Goal: Task Accomplishment & Management: Manage account settings

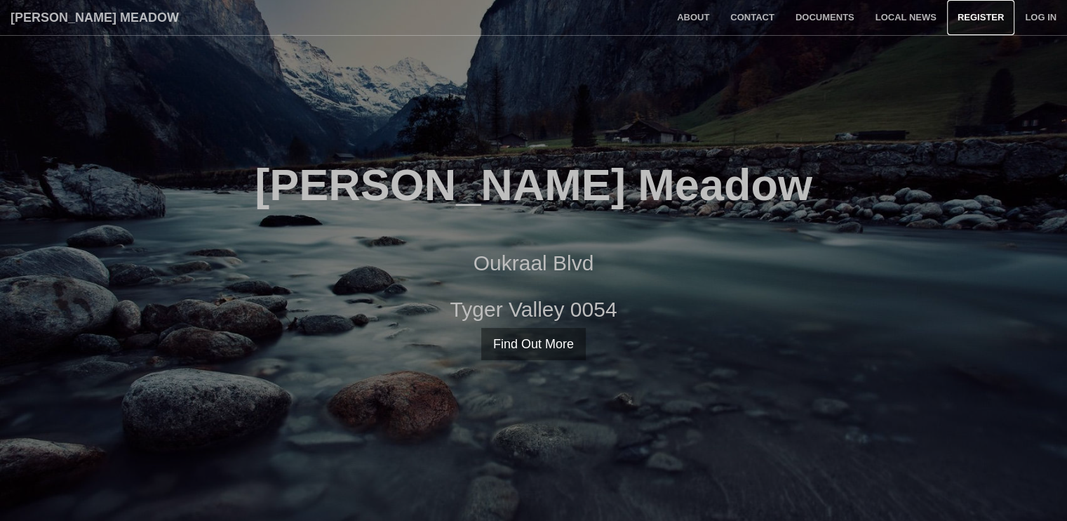
click at [978, 8] on link "Register" at bounding box center [980, 17] width 67 height 35
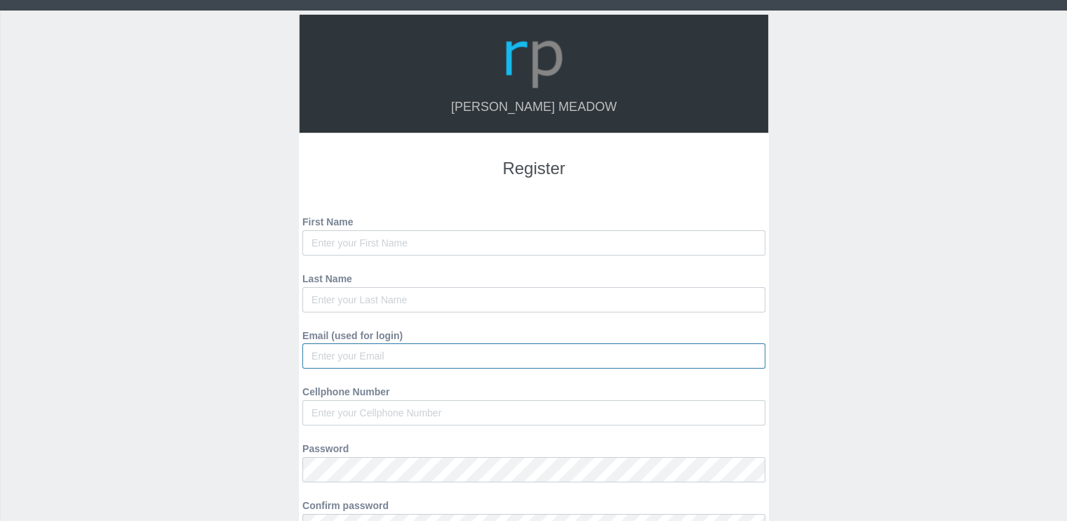
type input "melzi.jane@gmail.com"
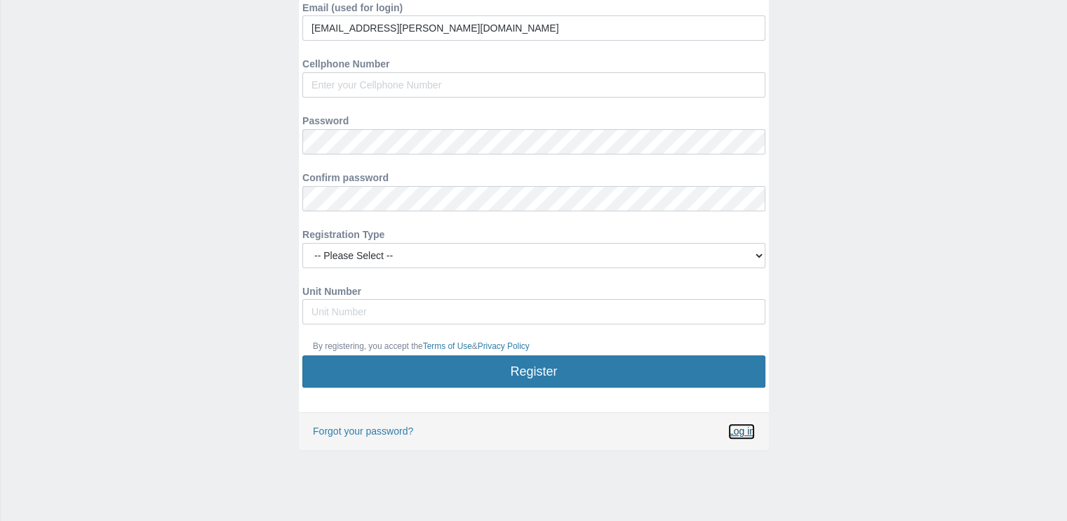
click at [747, 427] on link "Log in" at bounding box center [741, 431] width 27 height 16
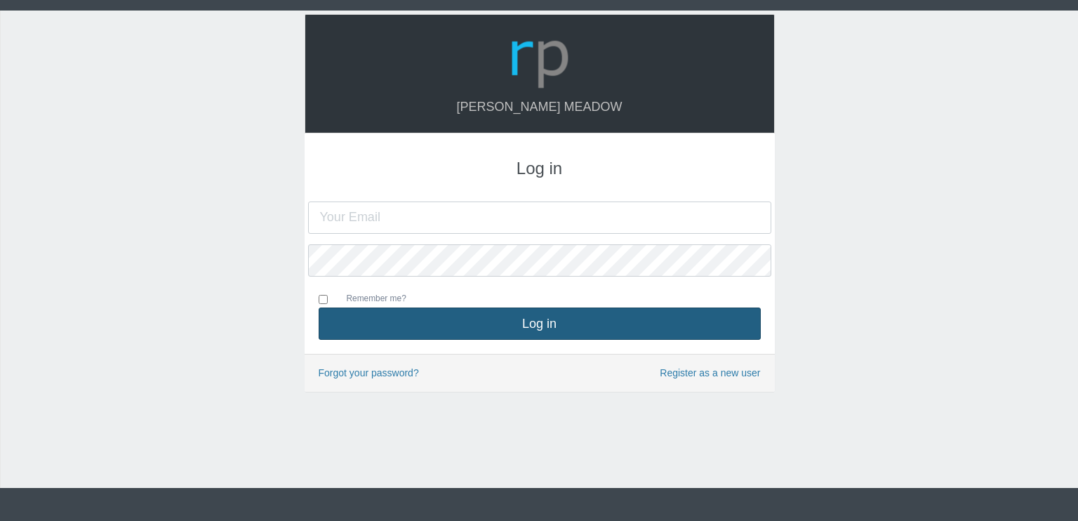
type input "[EMAIL_ADDRESS][PERSON_NAME][DOMAIN_NAME]"
click at [648, 326] on button "Log in" at bounding box center [540, 323] width 442 height 32
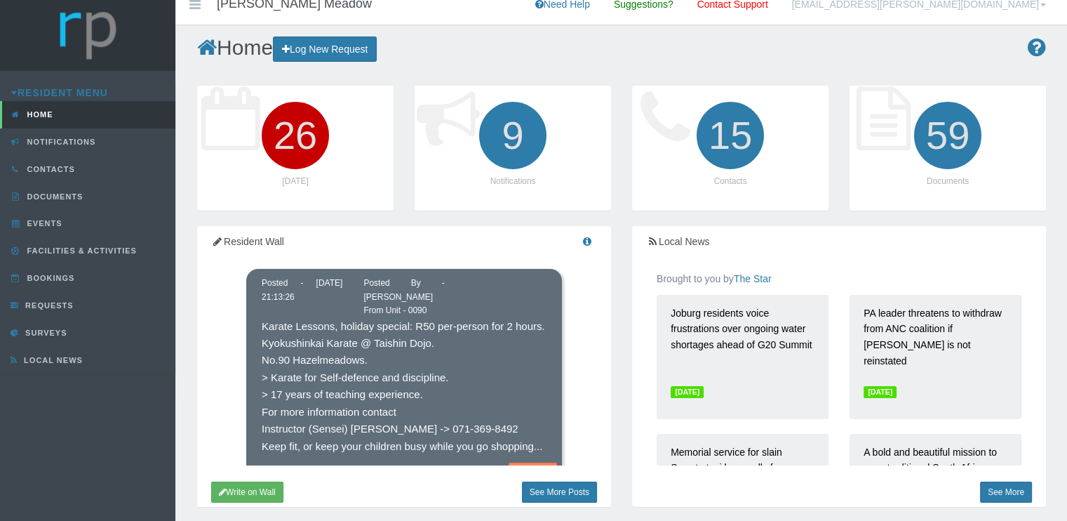
scroll to position [6, 0]
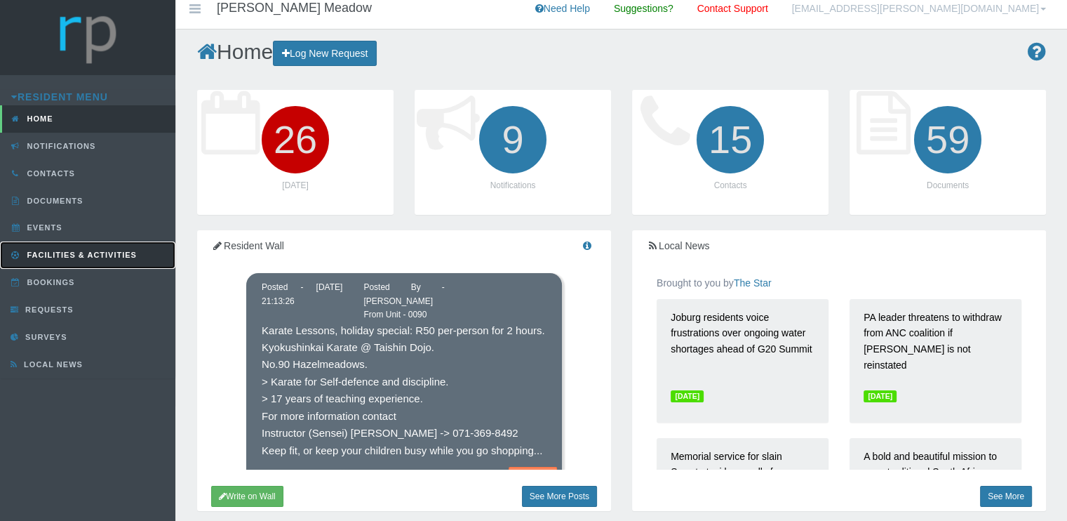
click at [76, 246] on link "Facilities & Activities" at bounding box center [87, 254] width 175 height 27
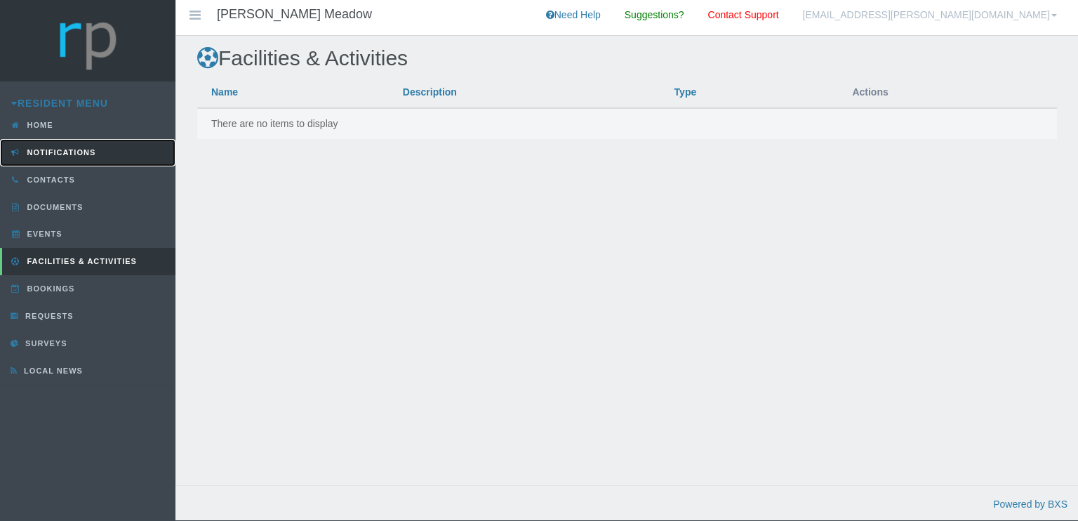
click at [84, 151] on span "Notifications" at bounding box center [60, 152] width 72 height 8
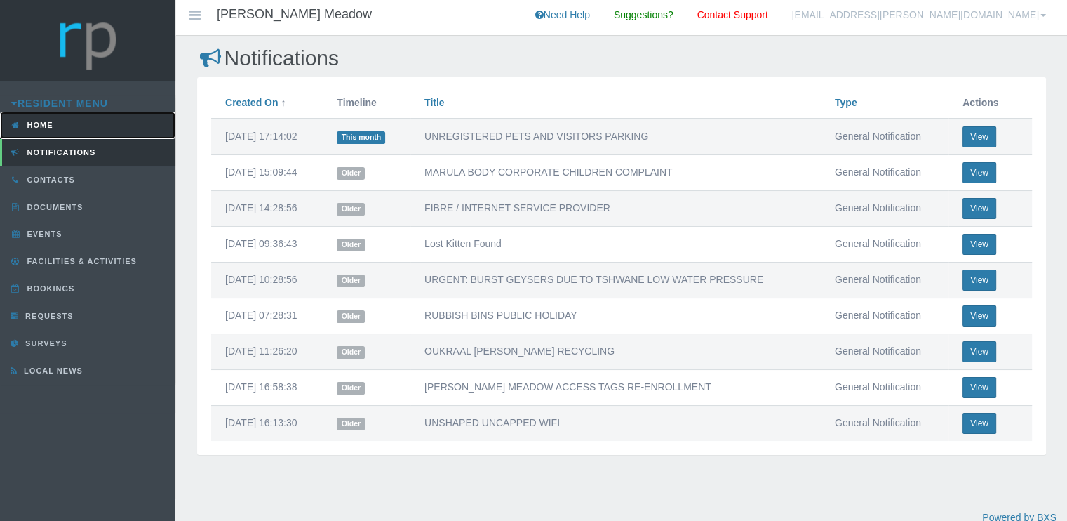
click at [82, 127] on link "Home" at bounding box center [87, 125] width 175 height 27
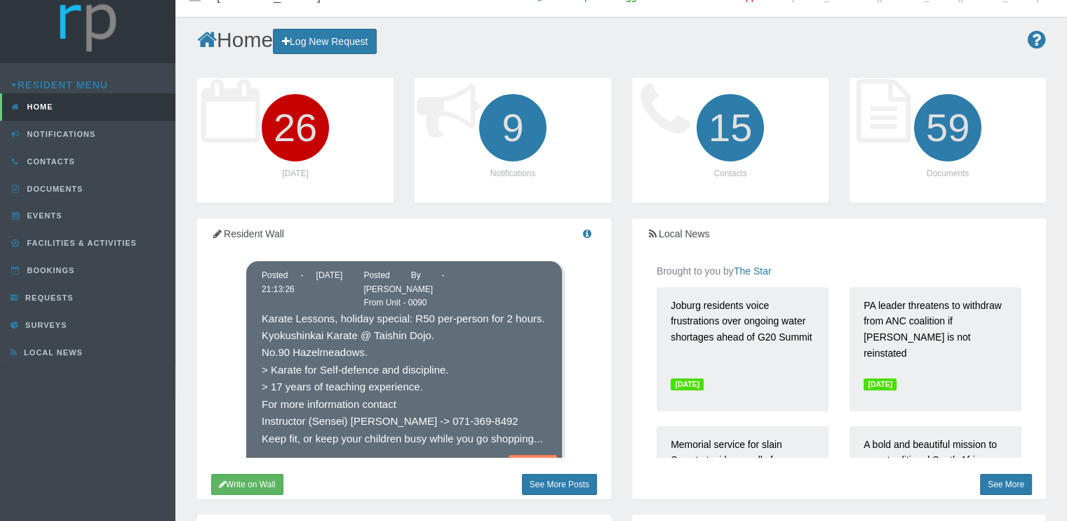
scroll to position [15, 0]
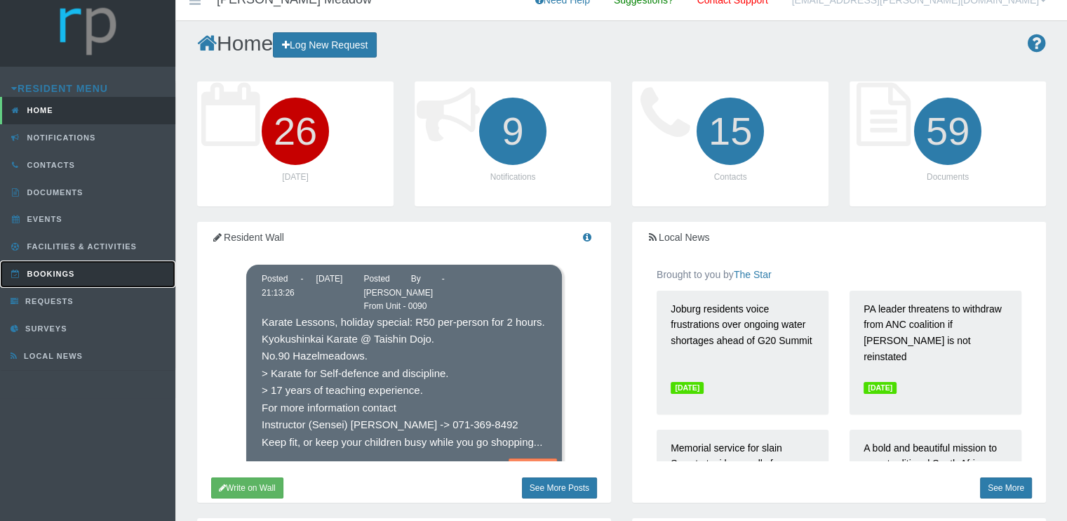
click at [64, 276] on span "Bookings" at bounding box center [49, 273] width 51 height 8
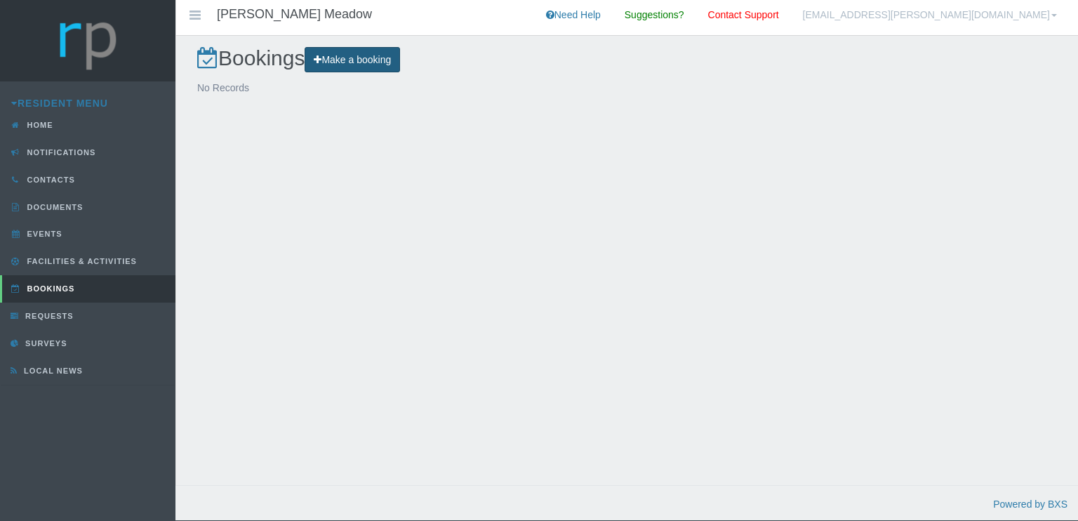
click at [368, 57] on link "Make a booking" at bounding box center [352, 60] width 95 height 26
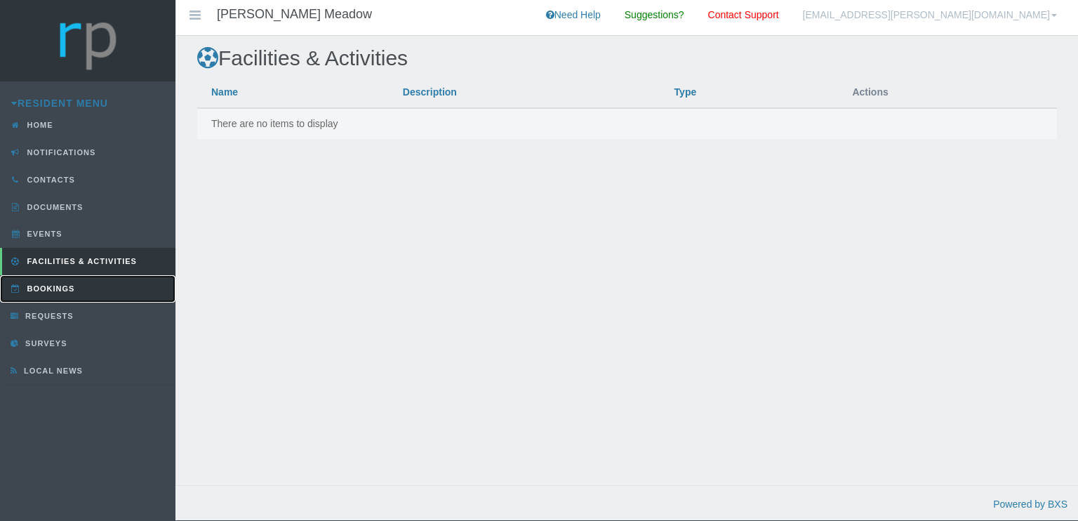
click at [59, 288] on span "Bookings" at bounding box center [49, 288] width 51 height 8
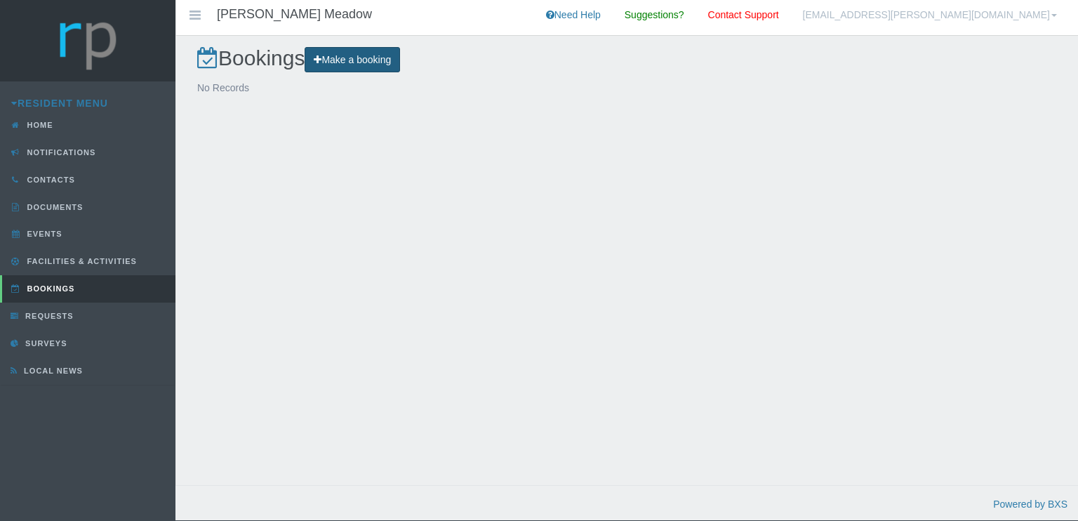
click at [364, 53] on link "Make a booking" at bounding box center [352, 60] width 95 height 26
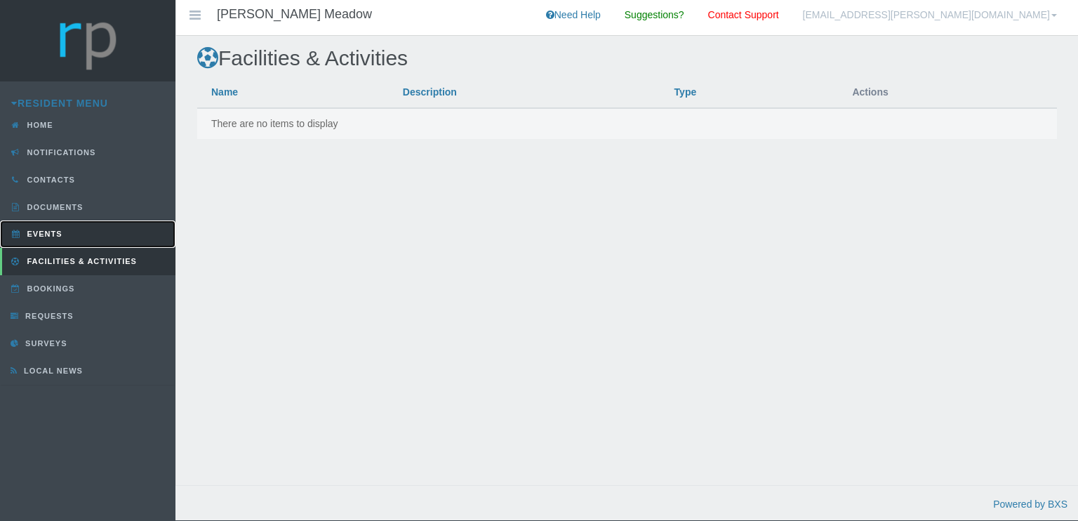
click at [53, 231] on span "Events" at bounding box center [43, 233] width 39 height 8
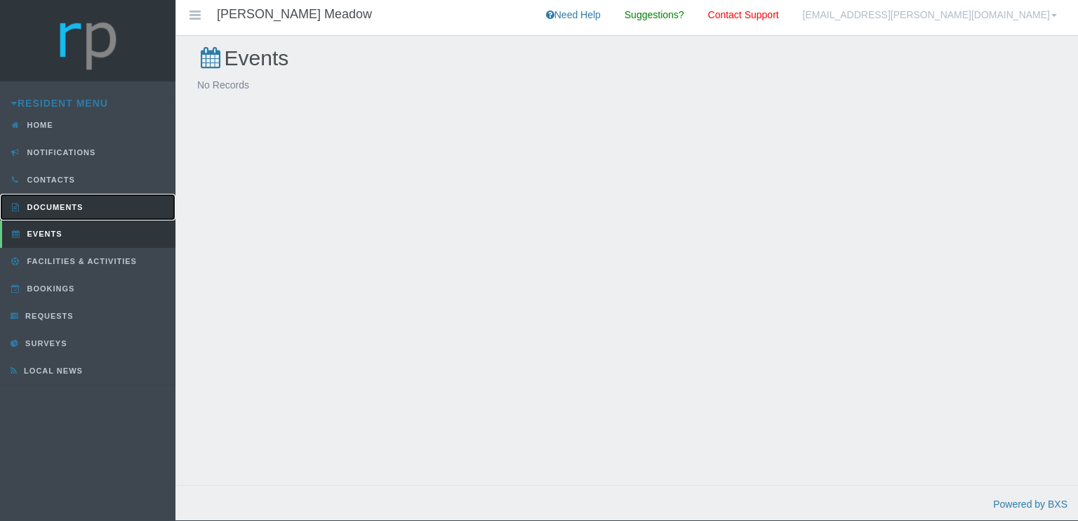
click at [69, 199] on link "Documents" at bounding box center [87, 207] width 175 height 27
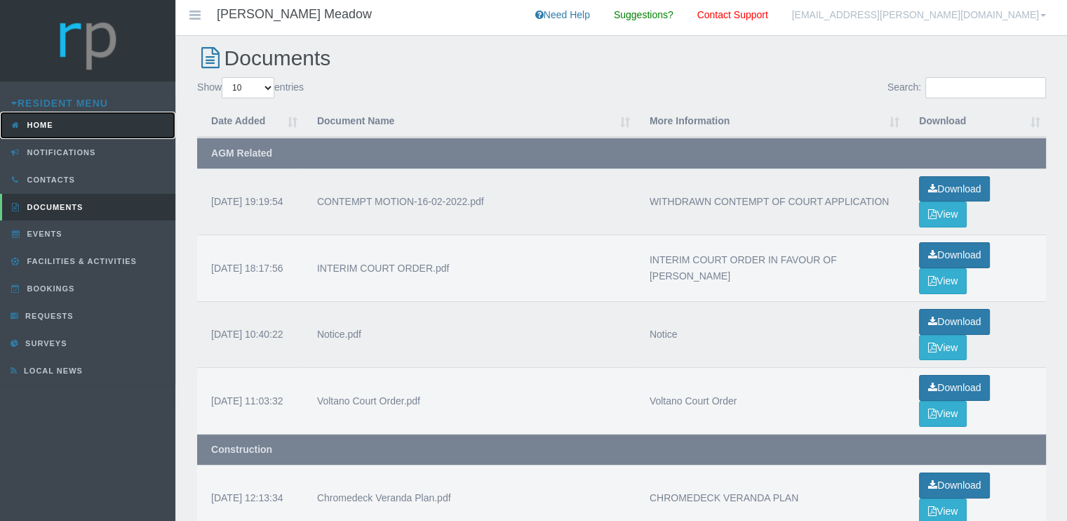
click at [109, 126] on link "Home" at bounding box center [87, 125] width 175 height 27
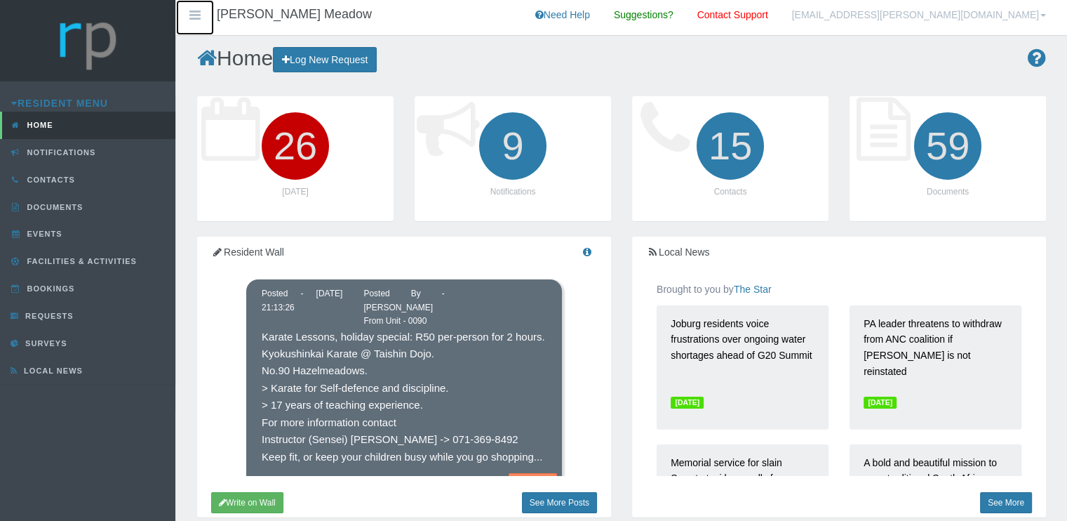
click at [196, 13] on icon at bounding box center [195, 16] width 17 height 10
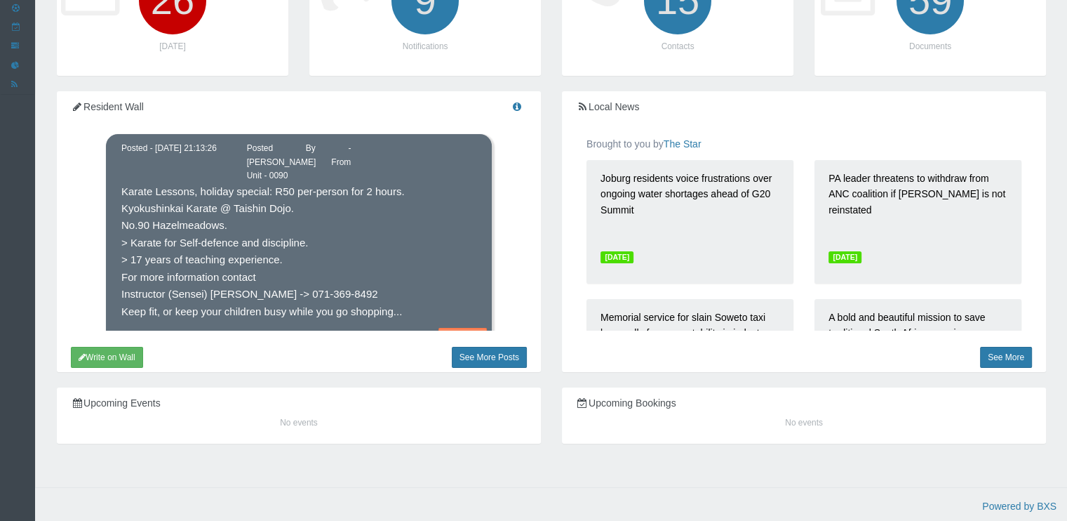
scroll to position [146, 0]
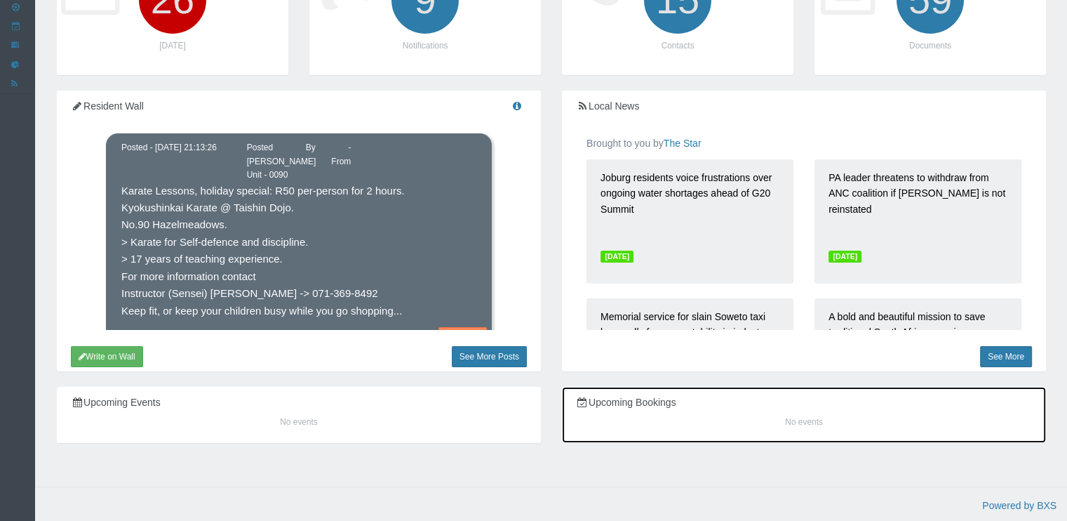
click at [627, 403] on h5 "Upcoming Bookings" at bounding box center [804, 402] width 456 height 11
